Goal: Information Seeking & Learning: Learn about a topic

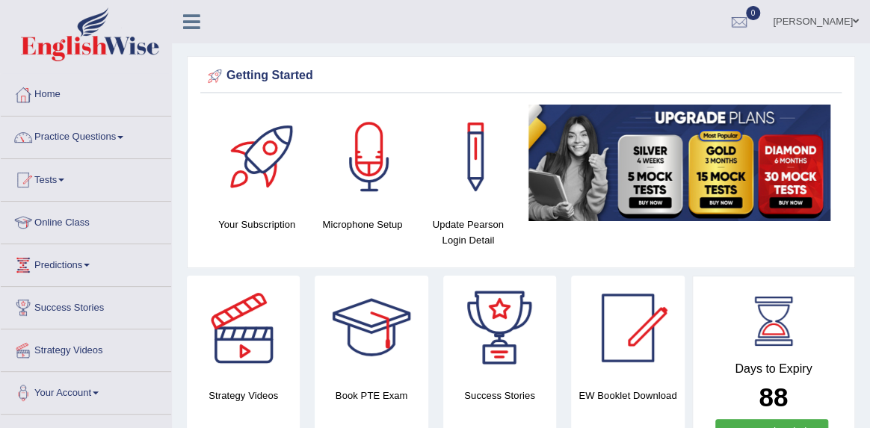
click at [96, 137] on link "Practice Questions" at bounding box center [86, 135] width 170 height 37
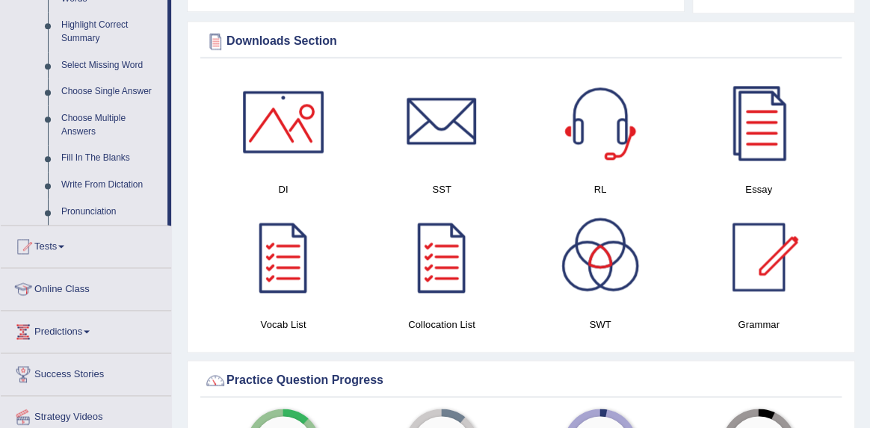
scroll to position [738, 0]
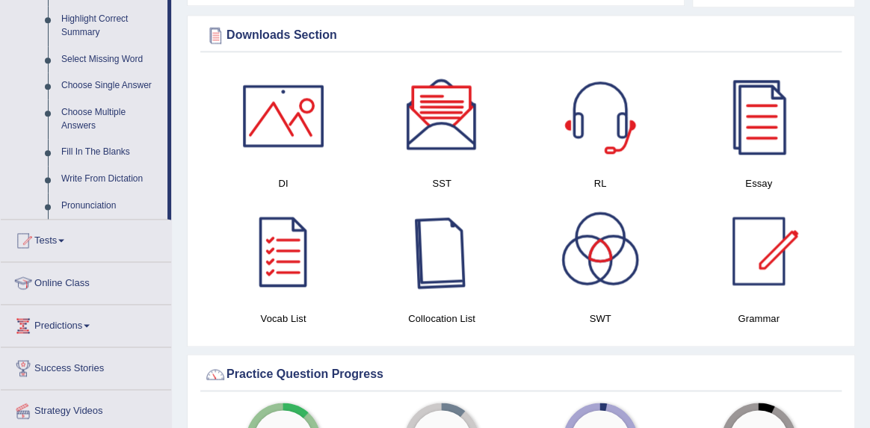
click at [426, 262] on div at bounding box center [441, 251] width 105 height 105
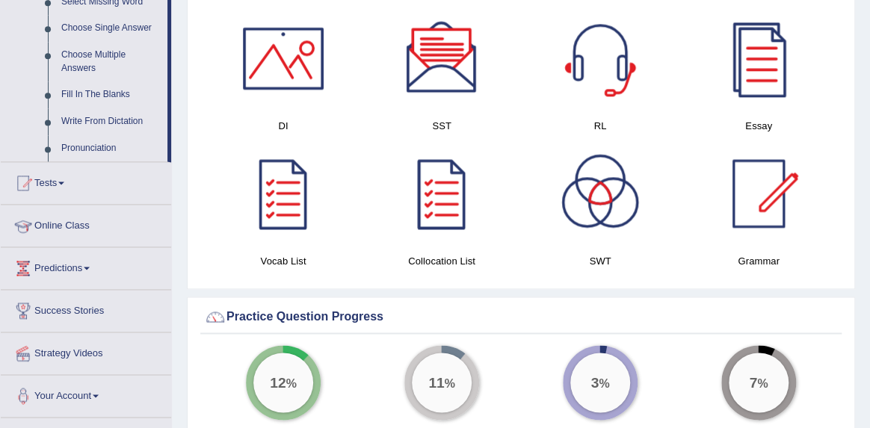
scroll to position [796, 0]
click at [102, 105] on link "Fill In The Blanks" at bounding box center [111, 94] width 113 height 27
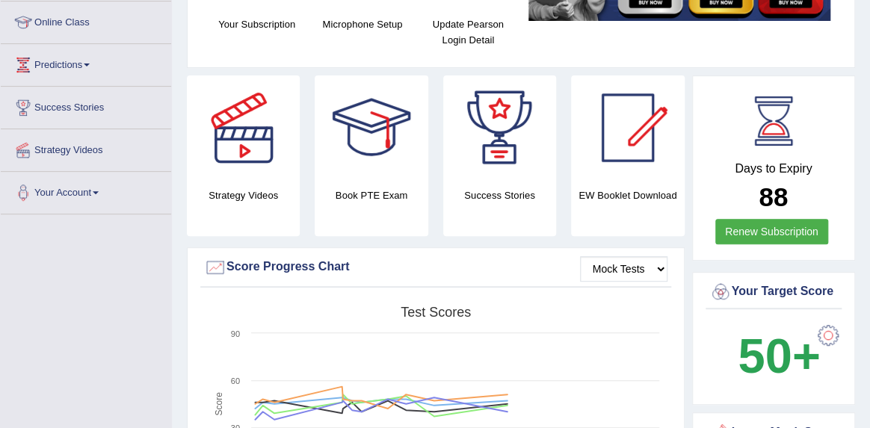
scroll to position [217, 0]
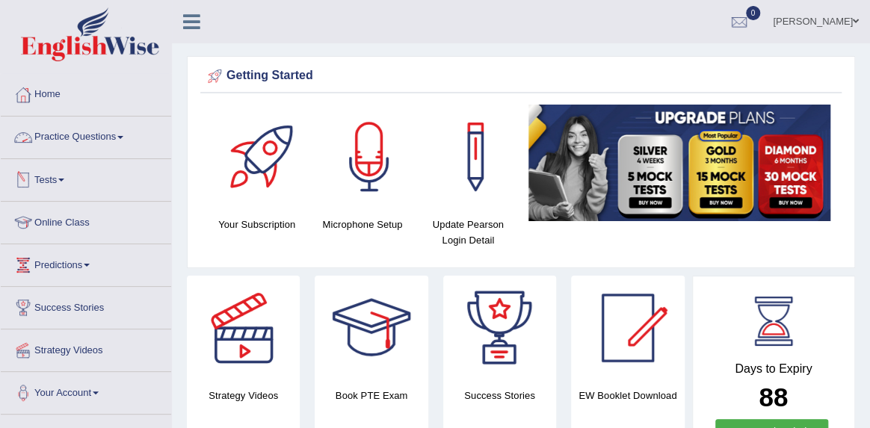
click at [87, 142] on link "Practice Questions" at bounding box center [86, 135] width 170 height 37
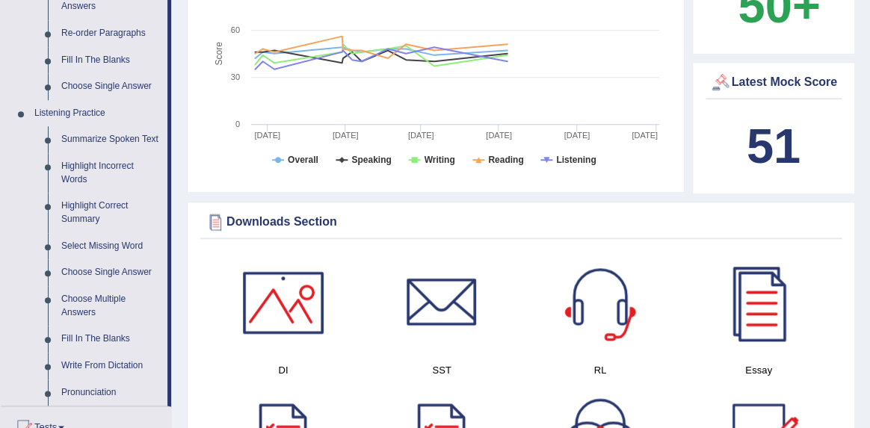
scroll to position [560, 0]
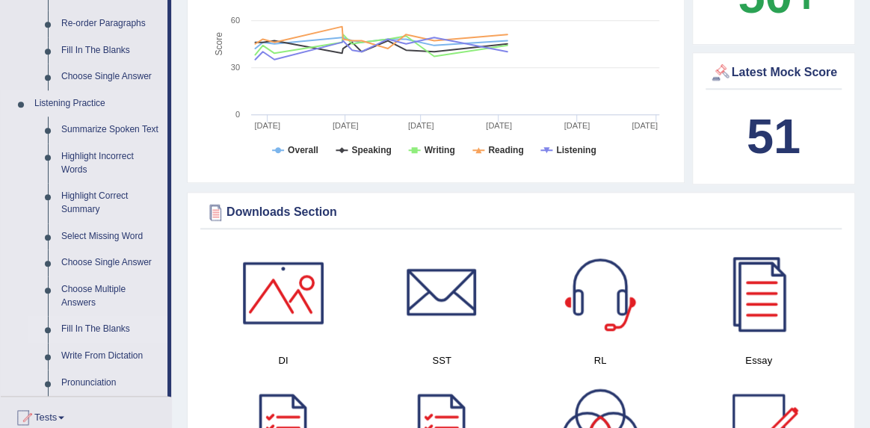
click at [96, 343] on link "Fill In The Blanks" at bounding box center [111, 329] width 113 height 27
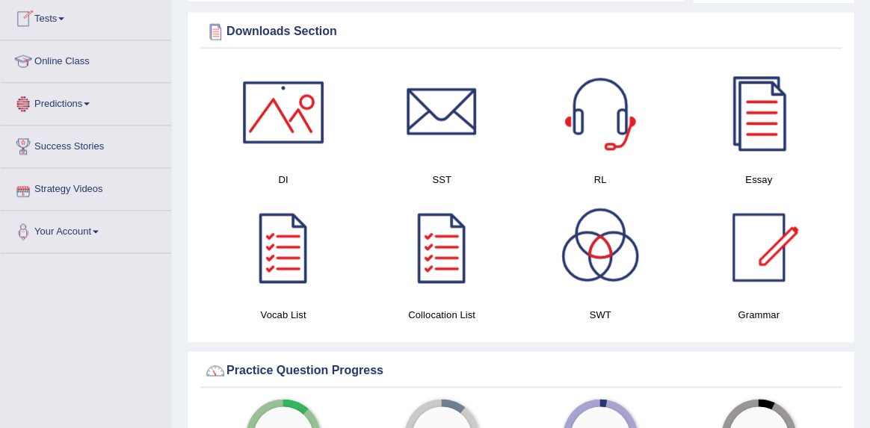
scroll to position [843, 0]
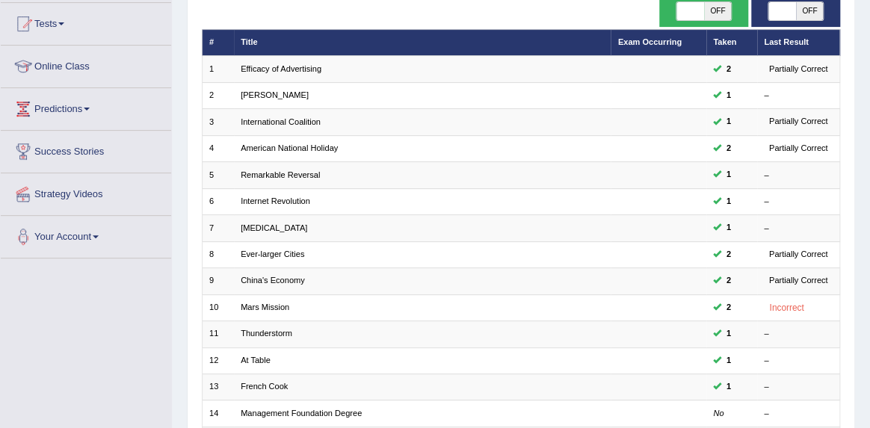
scroll to position [82, 0]
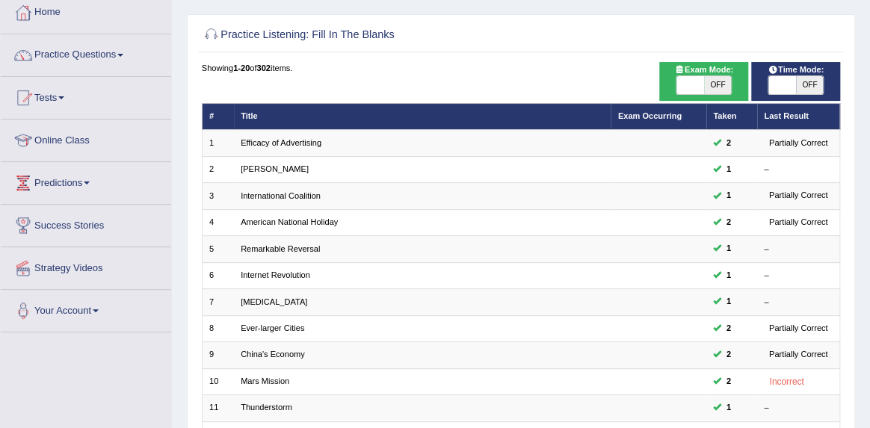
click at [687, 84] on span at bounding box center [689, 85] width 27 height 18
checkbox input "true"
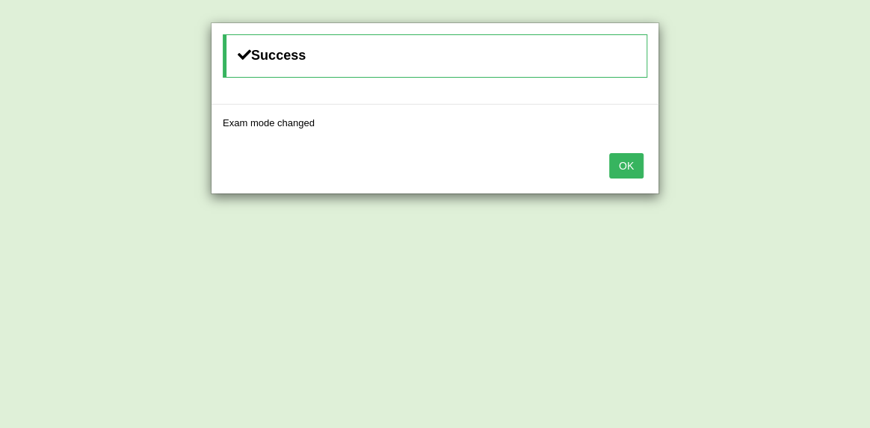
click at [624, 170] on button "OK" at bounding box center [626, 165] width 34 height 25
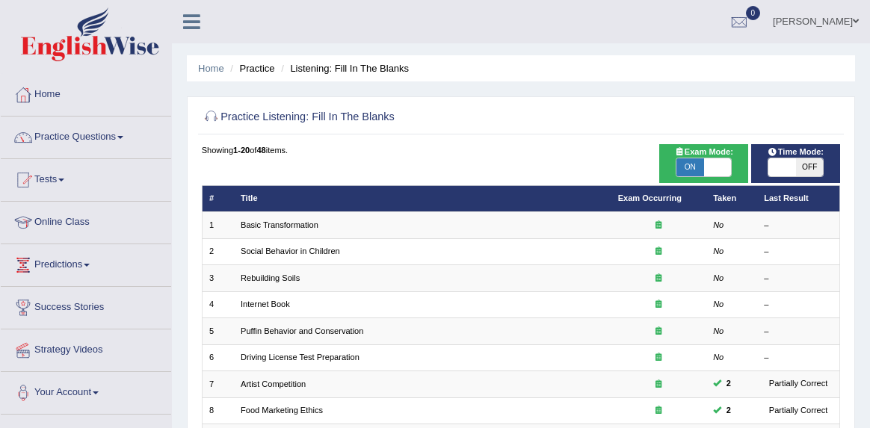
scroll to position [82, 0]
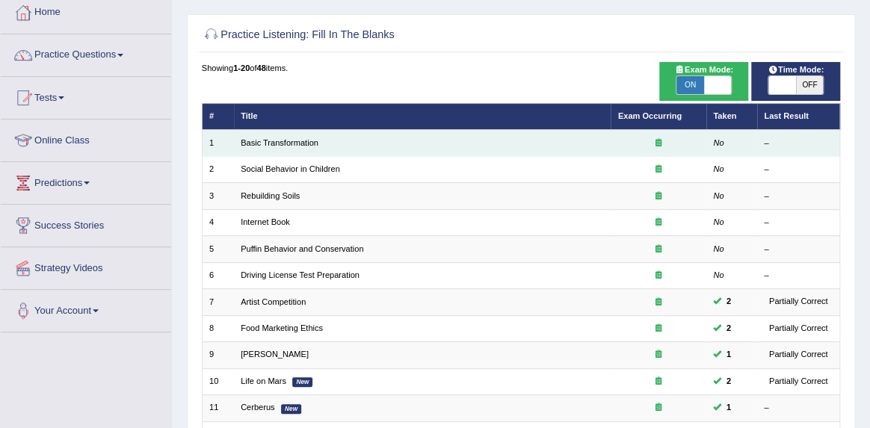
click at [362, 143] on td "Basic Transformation" at bounding box center [422, 143] width 377 height 26
click at [321, 144] on td "Basic Transformation" at bounding box center [422, 143] width 377 height 26
click at [303, 145] on link "Basic Transformation" at bounding box center [280, 142] width 78 height 9
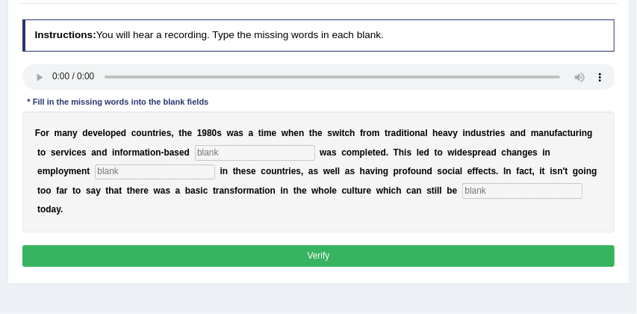
scroll to position [173, 0]
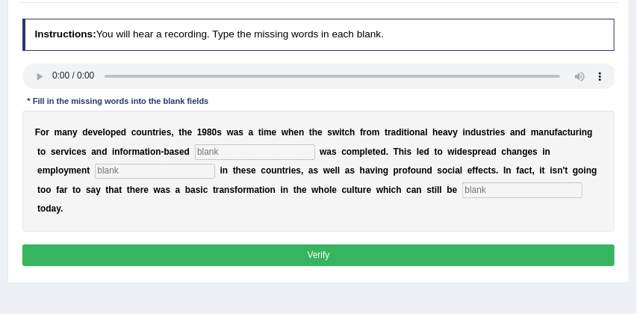
click at [463, 193] on input "text" at bounding box center [523, 189] width 120 height 15
type input "absored"
click at [95, 170] on input "text" at bounding box center [155, 171] width 120 height 15
type input "patterns"
click at [228, 154] on input "text" at bounding box center [255, 151] width 120 height 15
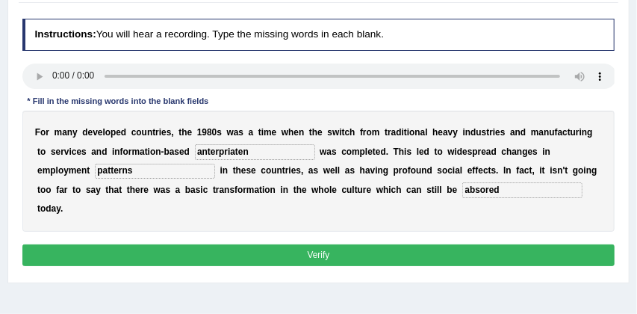
type input "anterpriaten"
click at [314, 244] on button "Verify" at bounding box center [318, 255] width 593 height 22
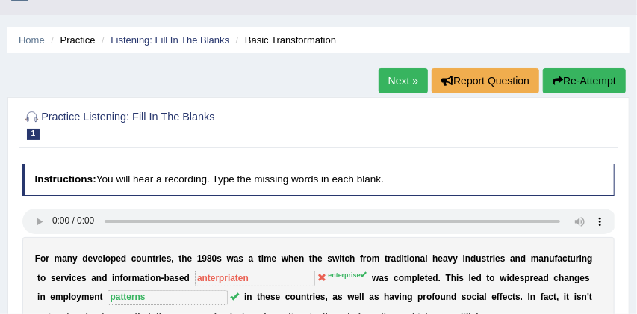
scroll to position [12, 0]
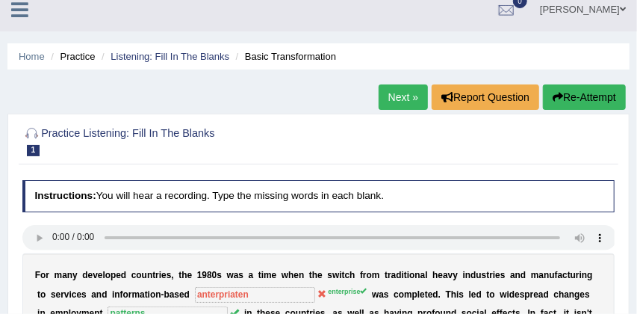
click at [594, 91] on button "Re-Attempt" at bounding box center [584, 96] width 83 height 25
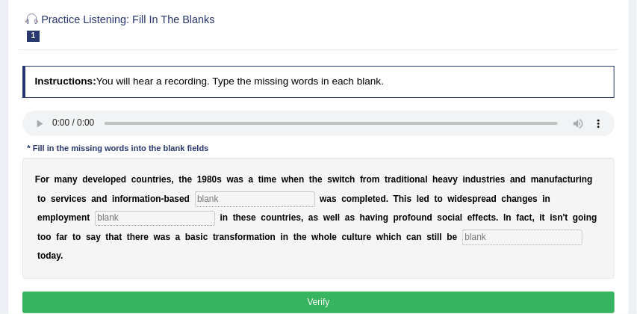
scroll to position [174, 0]
click at [218, 195] on input "text" at bounding box center [255, 198] width 120 height 15
type input "e"
type input "enterprise"
click at [123, 220] on input "text" at bounding box center [155, 218] width 120 height 15
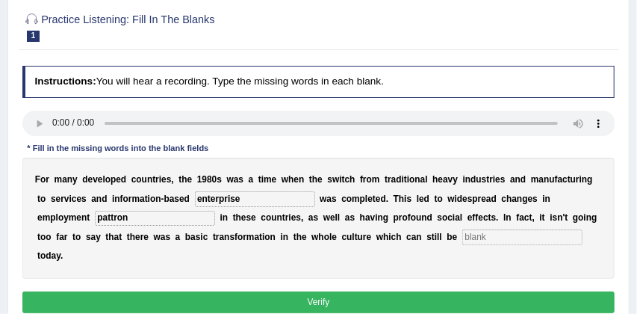
type input "pattron"
click at [463, 239] on input "text" at bounding box center [523, 236] width 120 height 15
type input "absored"
click at [450, 291] on button "Verify" at bounding box center [318, 302] width 593 height 22
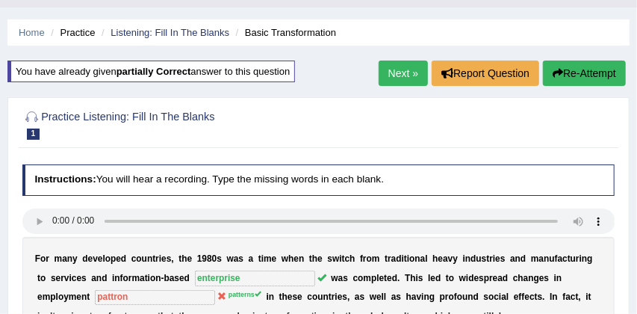
scroll to position [30, 0]
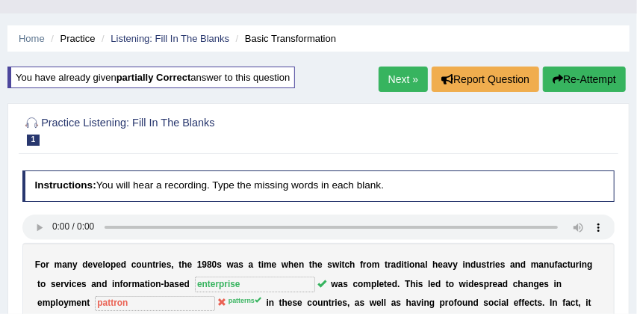
click at [588, 72] on button "Re-Attempt" at bounding box center [584, 79] width 83 height 25
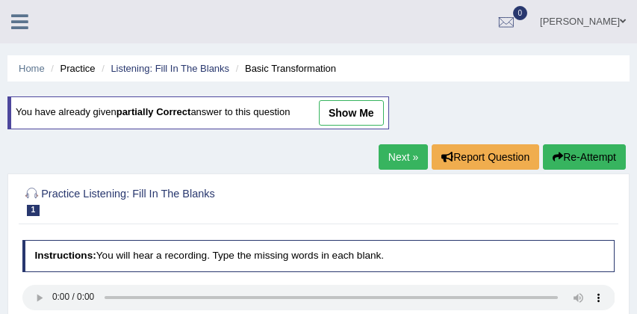
scroll to position [154, 0]
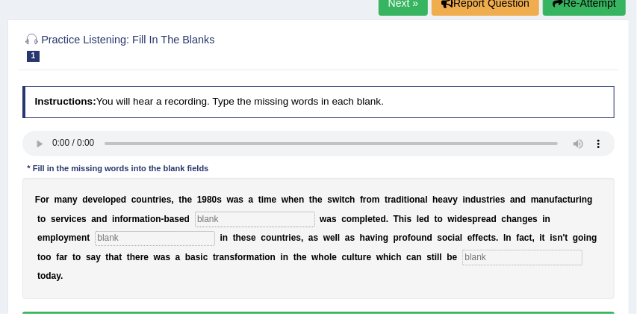
click at [228, 215] on input "text" at bounding box center [255, 218] width 120 height 15
type input "enterprise"
click at [97, 238] on input "text" at bounding box center [155, 238] width 120 height 15
type input "patterns"
click at [463, 257] on input "text" at bounding box center [523, 257] width 120 height 15
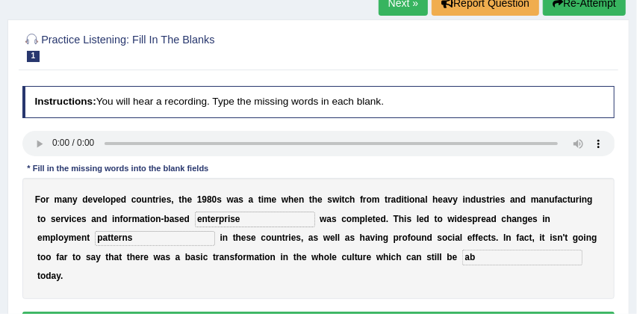
type input "a"
type input "obsored"
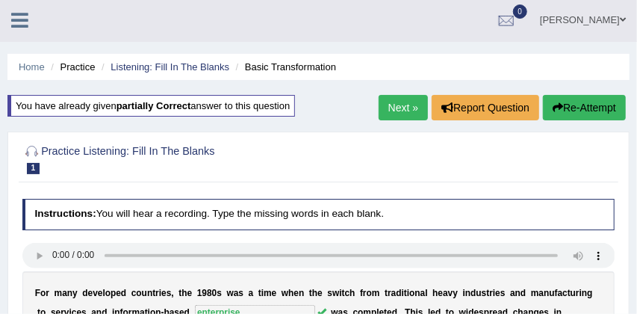
scroll to position [0, 0]
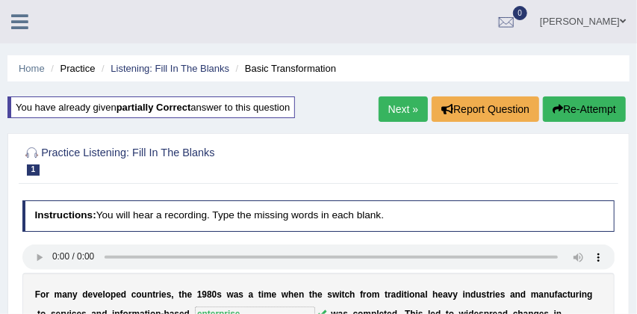
click at [401, 107] on link "Next »" at bounding box center [403, 108] width 49 height 25
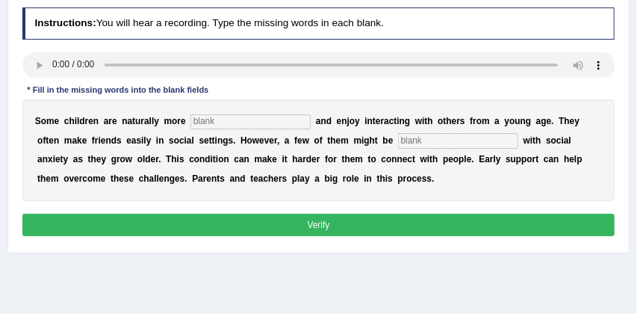
scroll to position [190, 0]
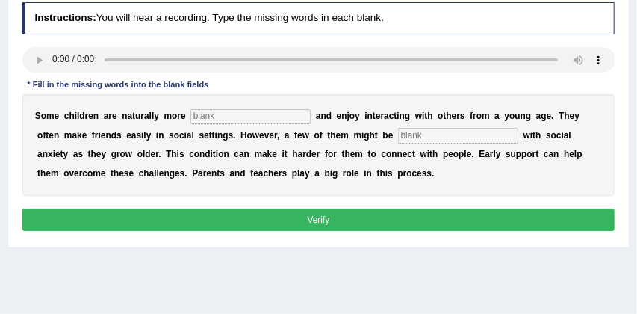
click at [211, 117] on input "text" at bounding box center [251, 116] width 120 height 15
type input "sociable"
click at [412, 135] on input "text" at bounding box center [458, 135] width 120 height 15
type input "dignouse"
click at [353, 219] on button "Verify" at bounding box center [318, 219] width 593 height 22
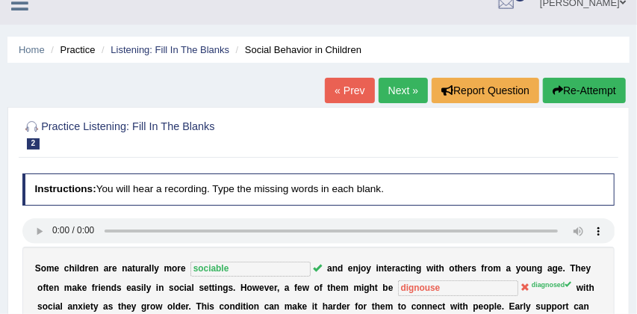
scroll to position [13, 0]
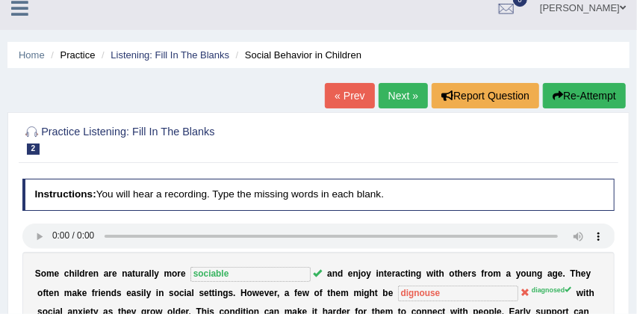
click at [587, 95] on button "Re-Attempt" at bounding box center [584, 95] width 83 height 25
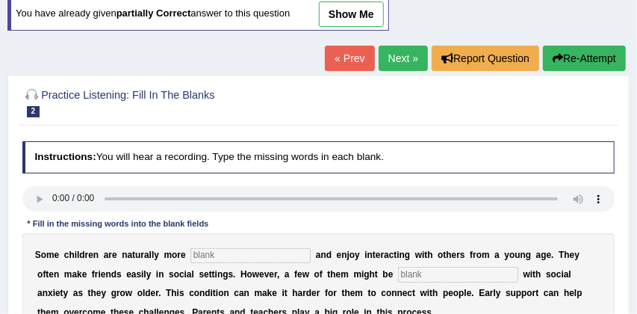
scroll to position [99, 0]
click at [233, 257] on input "text" at bounding box center [251, 255] width 120 height 15
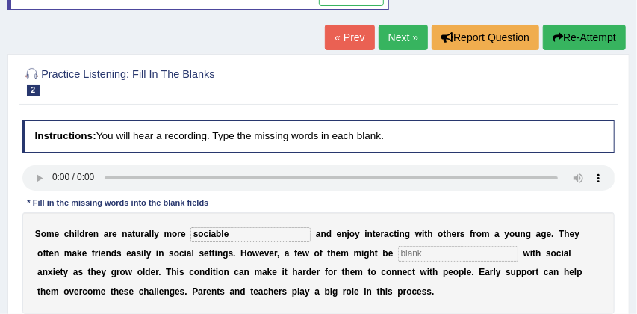
scroll to position [121, 0]
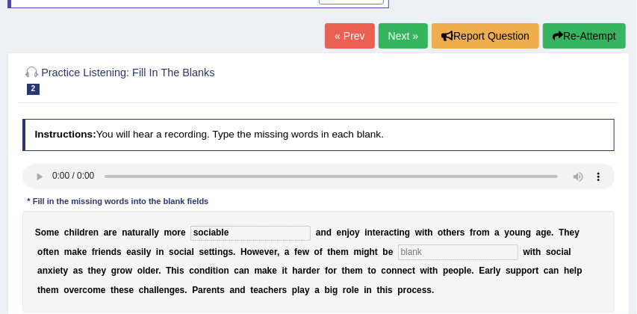
type input "sociable"
click at [398, 252] on input "text" at bounding box center [458, 251] width 120 height 15
type input "d"
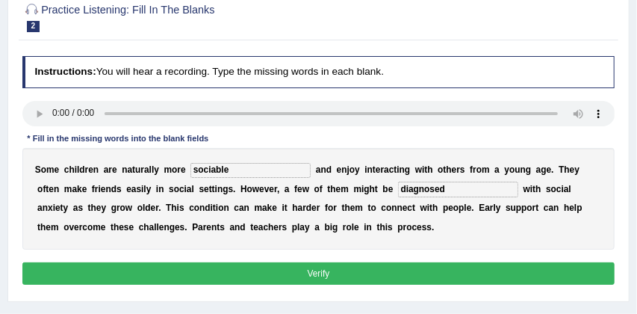
scroll to position [185, 0]
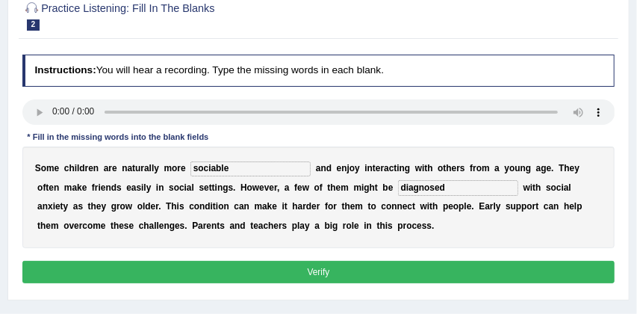
type input "diagnosed"
click at [439, 271] on button "Verify" at bounding box center [318, 272] width 593 height 22
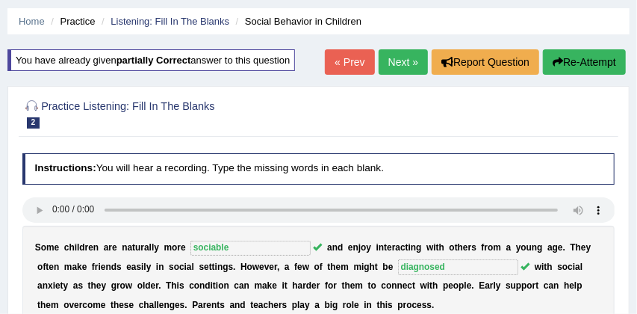
scroll to position [37, 0]
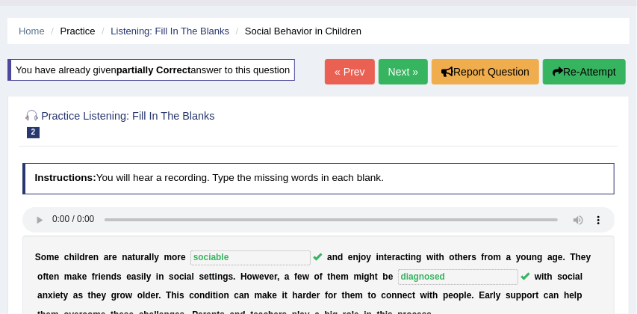
click at [395, 68] on link "Next »" at bounding box center [403, 71] width 49 height 25
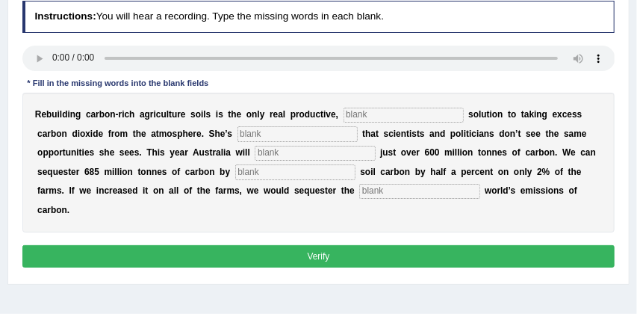
scroll to position [195, 0]
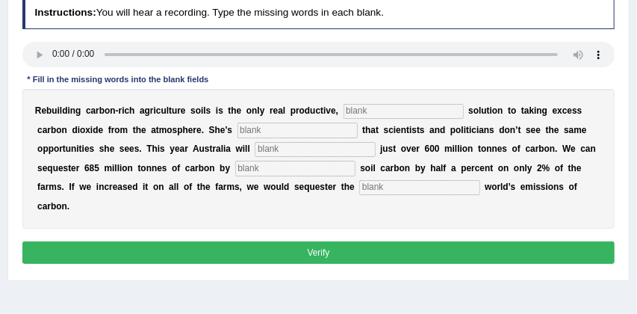
click at [359, 187] on input "text" at bounding box center [419, 187] width 120 height 15
type input "whole"
click at [248, 173] on input "text" at bounding box center [295, 168] width 120 height 15
type input "increasing"
click at [260, 127] on input "text" at bounding box center [298, 130] width 120 height 15
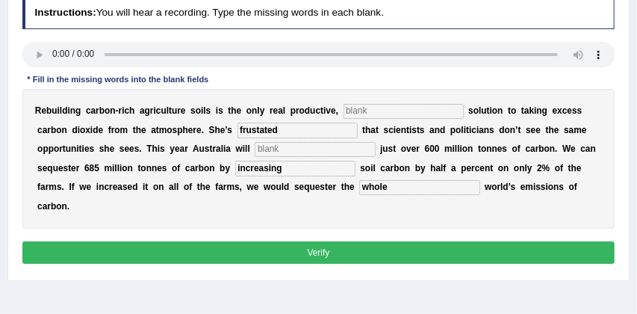
type input "frustated"
click at [379, 109] on input "text" at bounding box center [404, 111] width 120 height 15
type input "permenant"
click at [270, 151] on input "text" at bounding box center [315, 149] width 120 height 15
type input "meet"
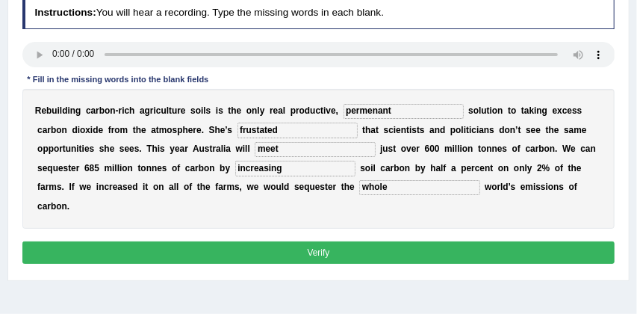
click at [315, 241] on button "Verify" at bounding box center [318, 252] width 593 height 22
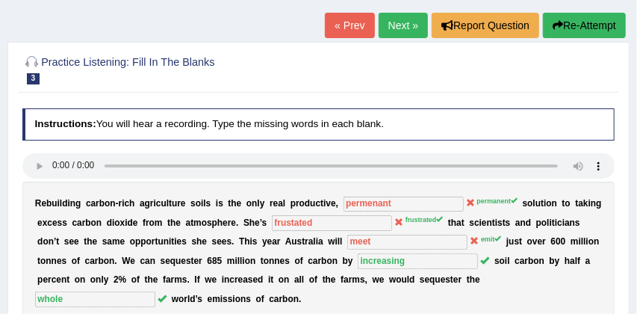
scroll to position [84, 0]
click at [400, 22] on link "Next »" at bounding box center [403, 25] width 49 height 25
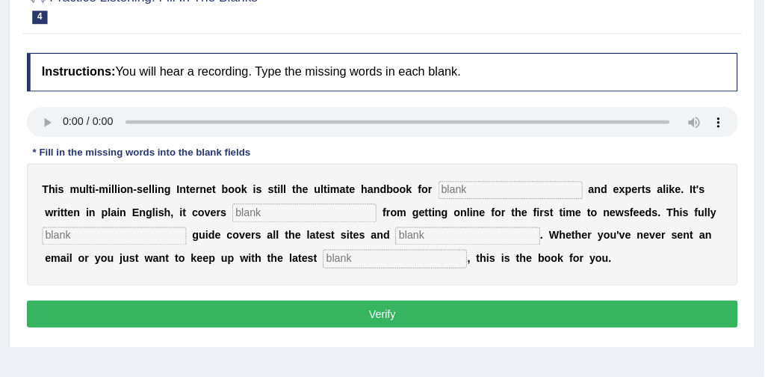
scroll to position [164, 0]
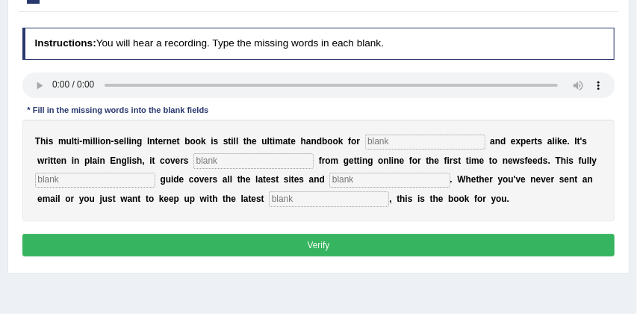
click at [397, 141] on input "text" at bounding box center [425, 142] width 120 height 15
type input "noblish"
click at [274, 162] on input "text" at bounding box center [254, 160] width 120 height 15
type input "everything"
click at [81, 182] on input "text" at bounding box center [95, 180] width 120 height 15
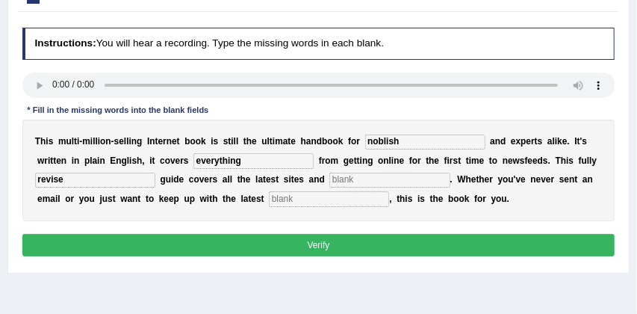
type input "revise"
click at [343, 182] on input "text" at bounding box center [390, 180] width 120 height 15
type input "c"
click at [328, 200] on input "text" at bounding box center [329, 198] width 120 height 15
type input "development"
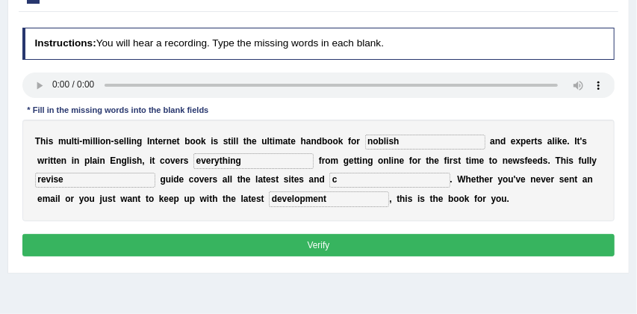
click at [367, 249] on button "Verify" at bounding box center [318, 245] width 593 height 22
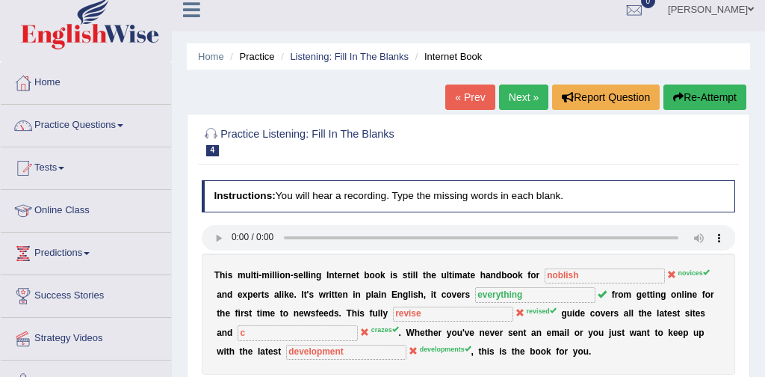
scroll to position [0, 0]
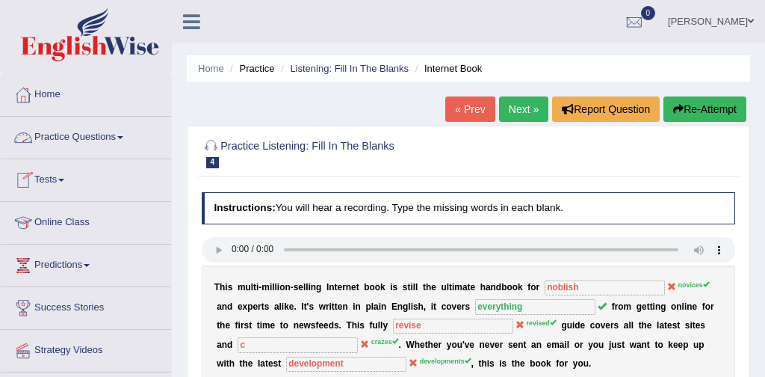
click at [101, 137] on link "Practice Questions" at bounding box center [86, 135] width 170 height 37
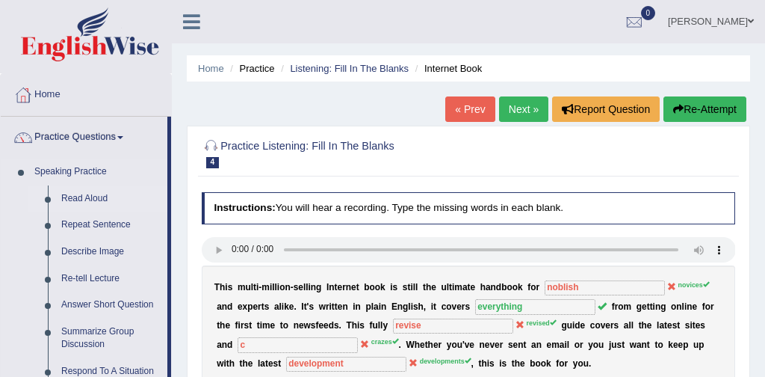
click at [100, 199] on link "Read Aloud" at bounding box center [111, 198] width 113 height 27
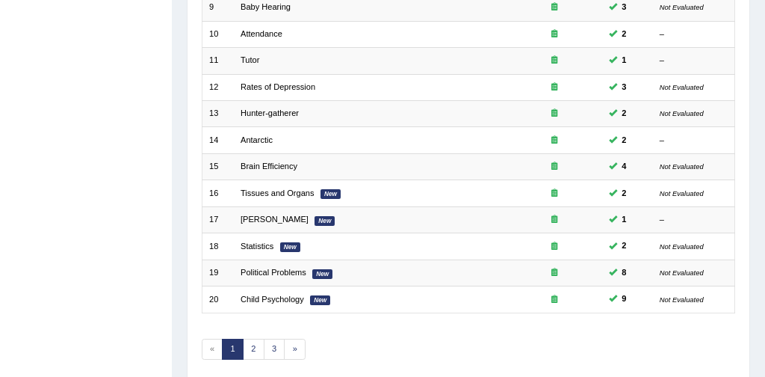
scroll to position [484, 0]
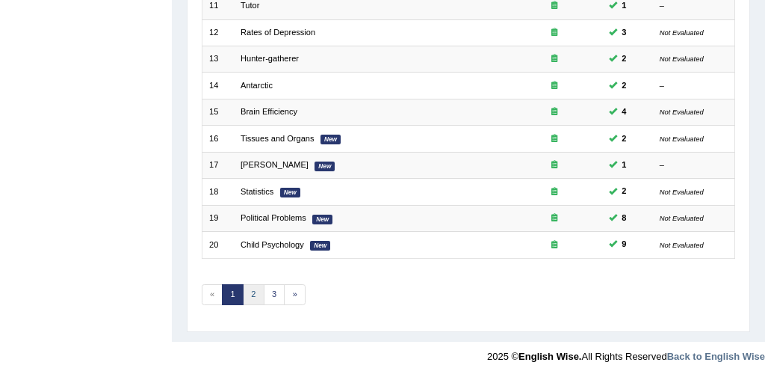
click at [255, 292] on link "2" at bounding box center [254, 294] width 22 height 21
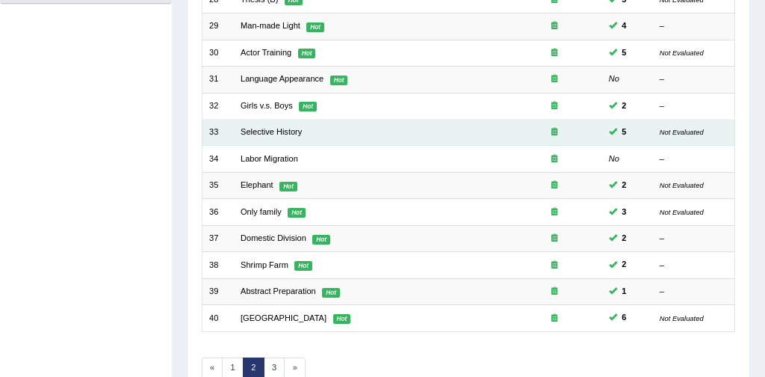
scroll to position [382, 0]
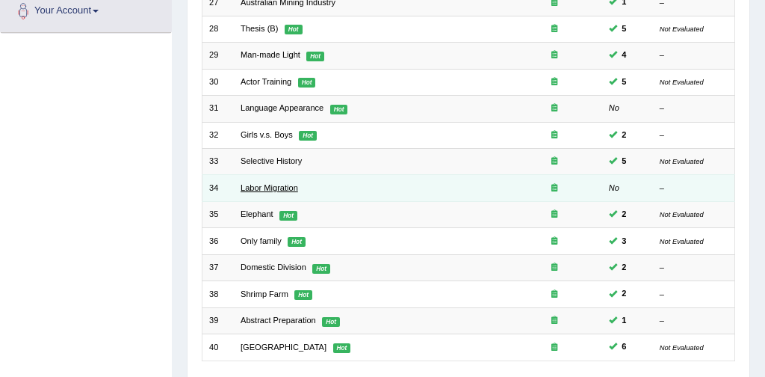
click at [262, 187] on link "Labor Migration" at bounding box center [270, 187] width 58 height 9
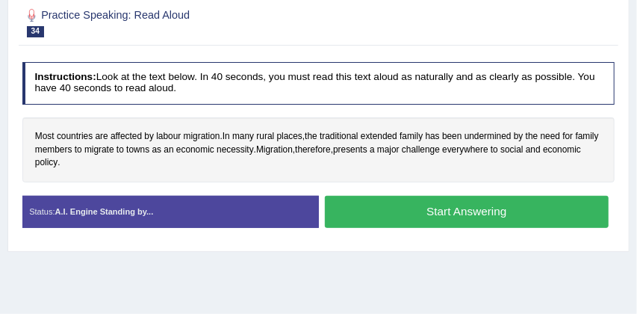
scroll to position [208, 0]
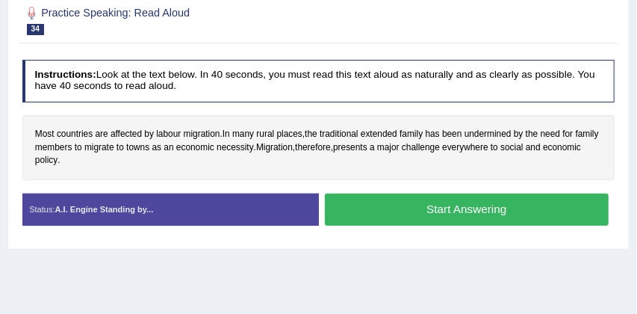
click at [463, 209] on button "Start Answering" at bounding box center [467, 210] width 284 height 32
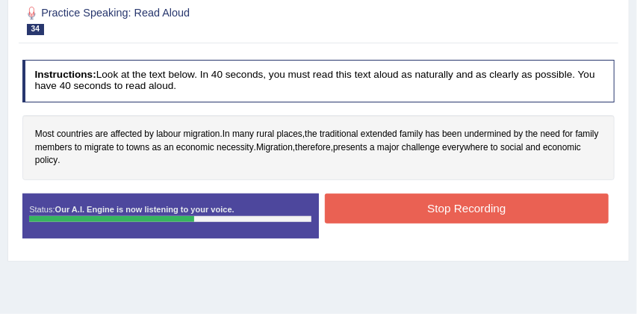
click at [457, 208] on button "Stop Recording" at bounding box center [467, 208] width 284 height 29
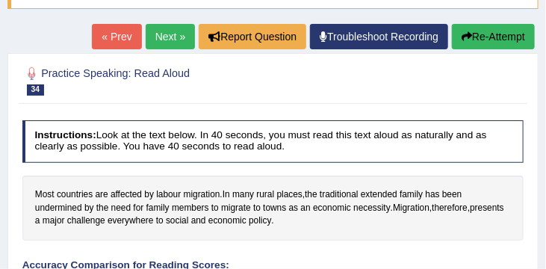
scroll to position [130, 0]
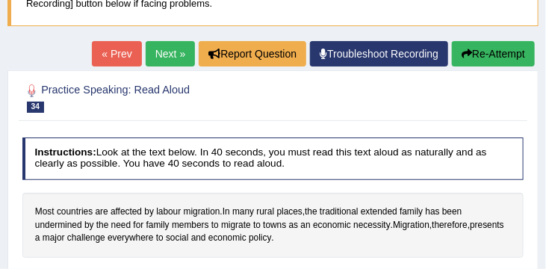
click at [486, 51] on button "Re-Attempt" at bounding box center [493, 53] width 83 height 25
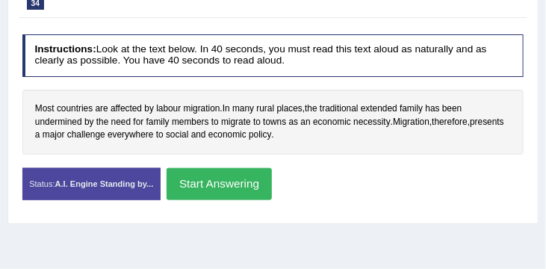
click at [229, 179] on button "Start Answering" at bounding box center [219, 184] width 105 height 32
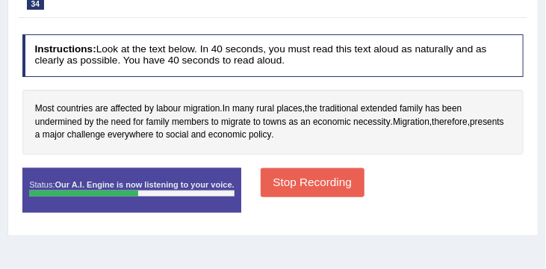
click at [317, 181] on button "Stop Recording" at bounding box center [313, 182] width 104 height 29
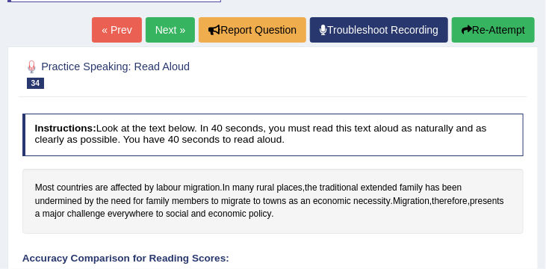
scroll to position [190, 0]
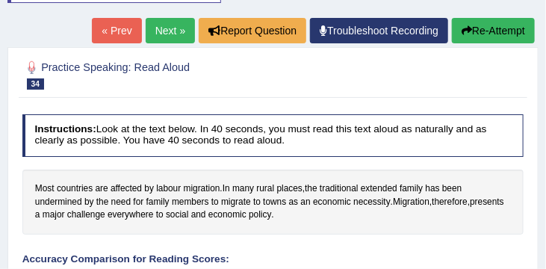
click at [498, 33] on button "Re-Attempt" at bounding box center [493, 30] width 83 height 25
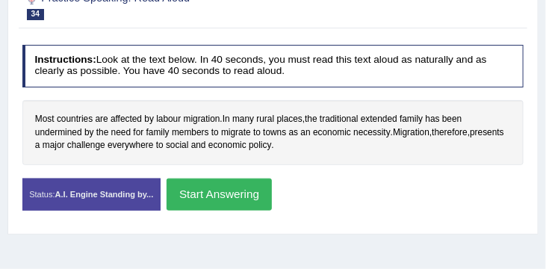
scroll to position [271, 0]
click at [220, 196] on button "Start Answering" at bounding box center [219, 195] width 105 height 32
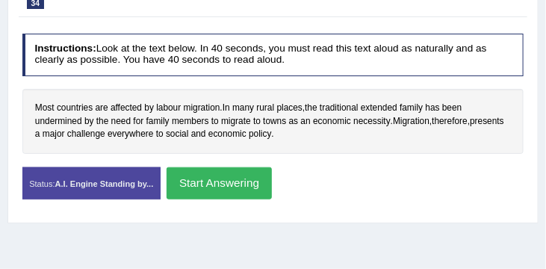
scroll to position [260, 0]
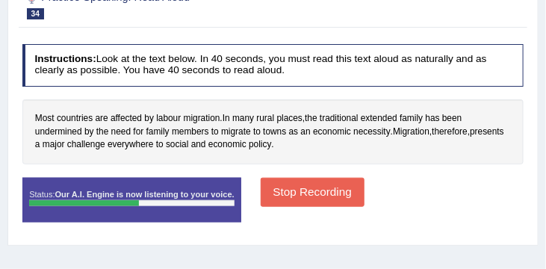
click at [298, 202] on button "Stop Recording" at bounding box center [313, 192] width 104 height 29
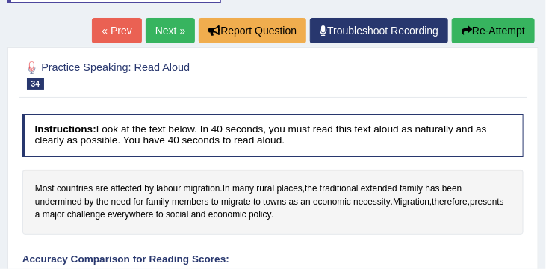
scroll to position [175, 0]
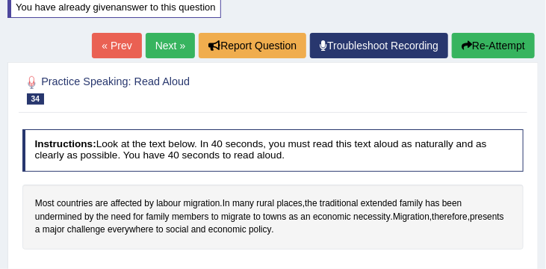
click at [500, 44] on button "Re-Attempt" at bounding box center [493, 45] width 83 height 25
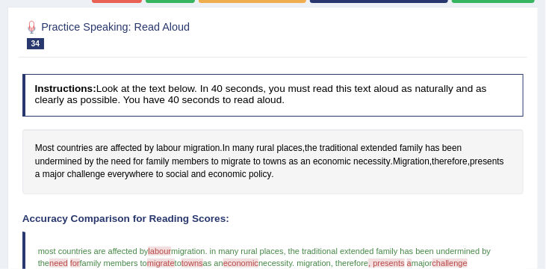
scroll to position [232, 0]
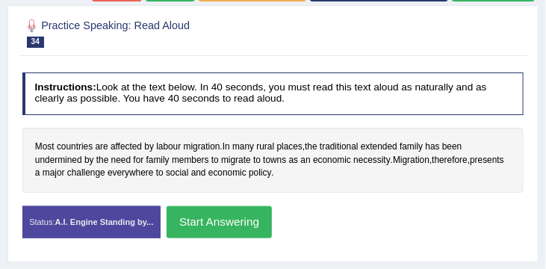
click at [256, 229] on button "Start Answering" at bounding box center [219, 222] width 105 height 32
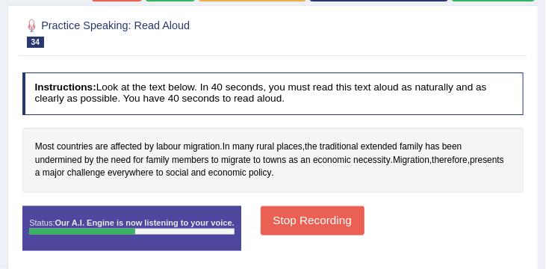
click at [309, 216] on button "Stop Recording" at bounding box center [313, 220] width 104 height 29
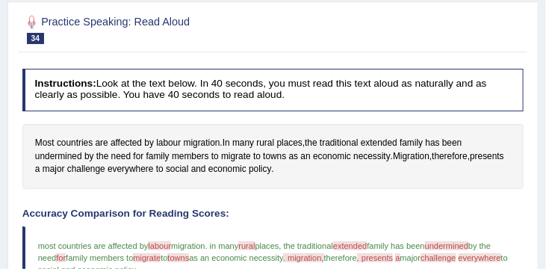
scroll to position [204, 0]
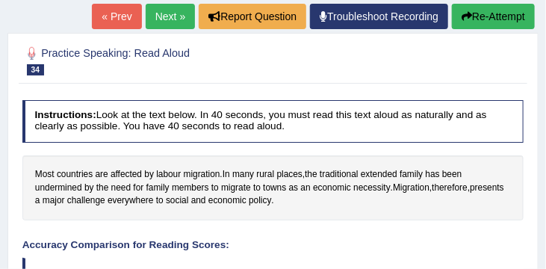
click at [159, 16] on link "Next »" at bounding box center [170, 16] width 49 height 25
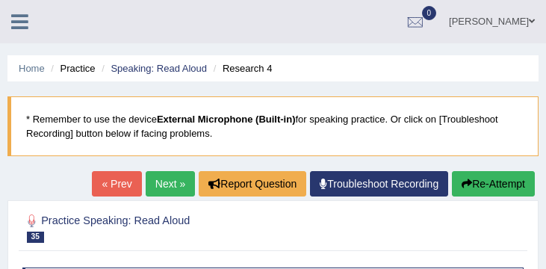
scroll to position [213, 0]
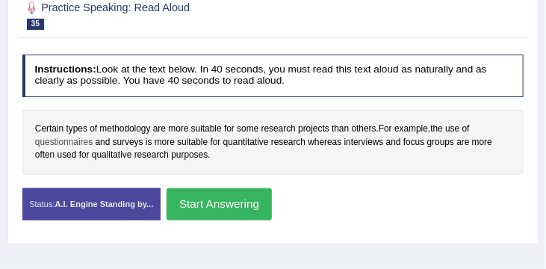
click at [62, 143] on span "questionnaires" at bounding box center [64, 142] width 58 height 13
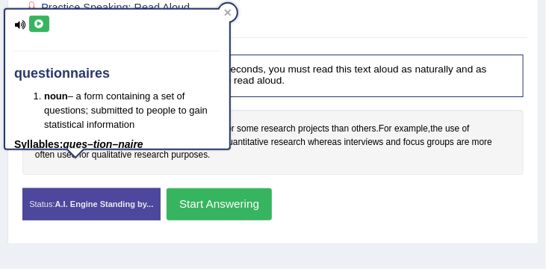
scroll to position [15, 0]
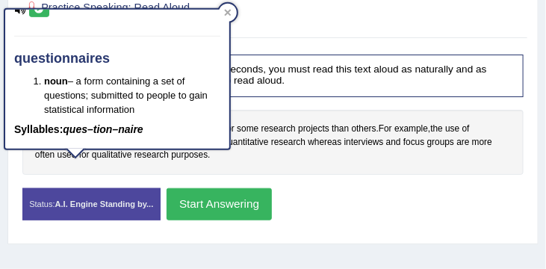
click at [258, 171] on div "Certain types of methodology are more suitable for some research projects than …" at bounding box center [273, 142] width 502 height 65
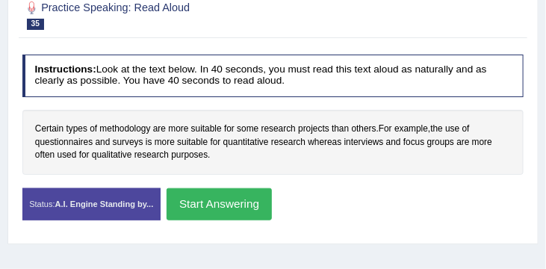
click at [208, 211] on button "Start Answering" at bounding box center [219, 204] width 105 height 32
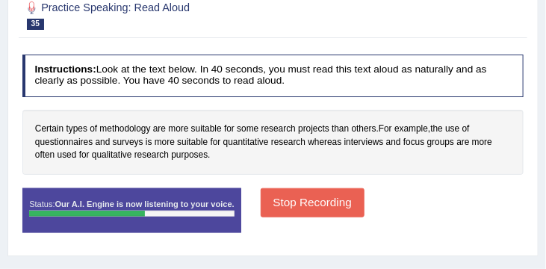
click at [312, 192] on button "Stop Recording" at bounding box center [313, 202] width 104 height 29
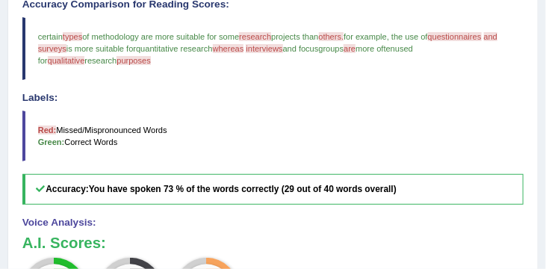
scroll to position [404, 0]
